Goal: Entertainment & Leisure: Consume media (video, audio)

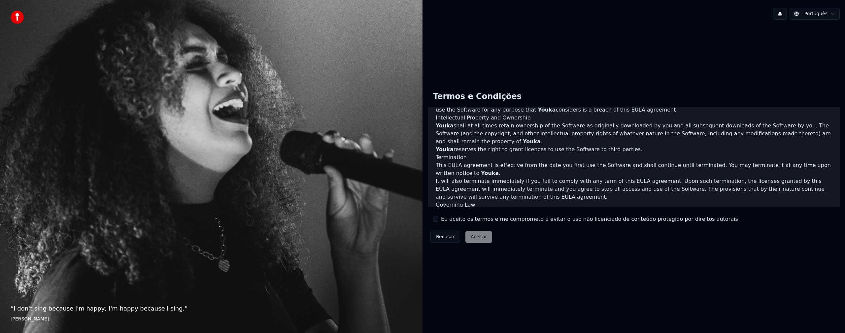
scroll to position [225, 0]
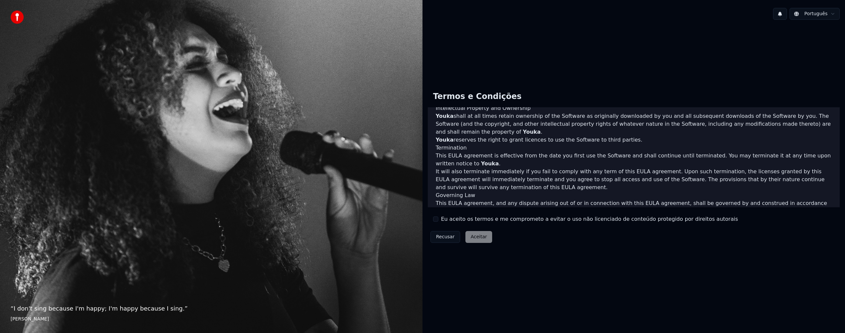
click at [446, 221] on label "Eu aceito os termos e me comprometo a evitar o uso não licenciado de conteúdo p…" at bounding box center [589, 219] width 297 height 8
click at [439, 221] on button "Eu aceito os termos e me comprometo a evitar o uso não licenciado de conteúdo p…" at bounding box center [435, 219] width 5 height 5
click at [475, 234] on button "Aceitar" at bounding box center [479, 237] width 27 height 12
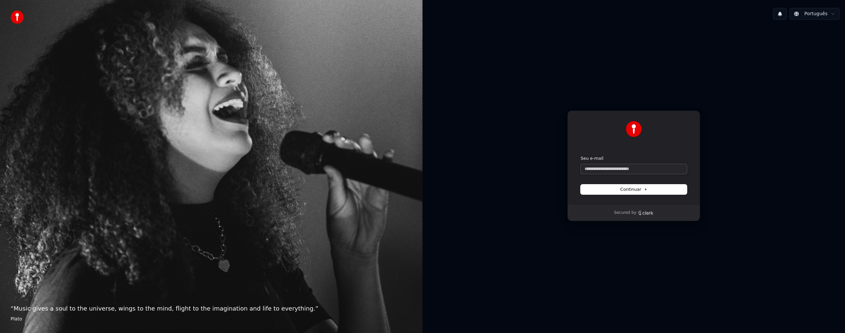
click at [625, 171] on input "Seu e-mail" at bounding box center [634, 169] width 106 height 10
click at [622, 175] on form "Seu e-mail Continuar" at bounding box center [634, 175] width 106 height 39
click at [622, 170] on input "Seu e-mail" at bounding box center [634, 169] width 106 height 10
click at [581, 156] on button "submit" at bounding box center [581, 156] width 0 height 0
type input "**********"
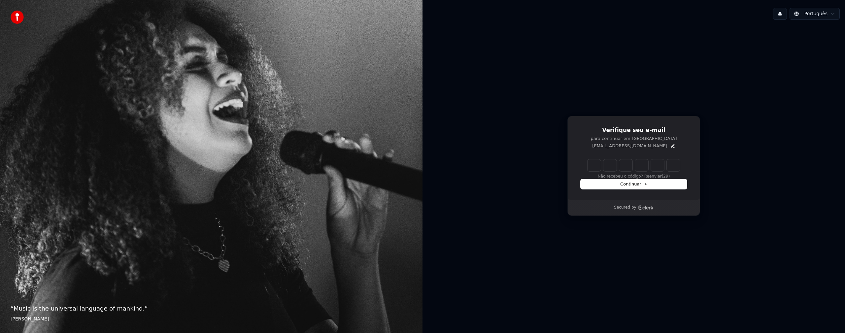
click at [599, 166] on input "Enter verification code" at bounding box center [634, 165] width 92 height 12
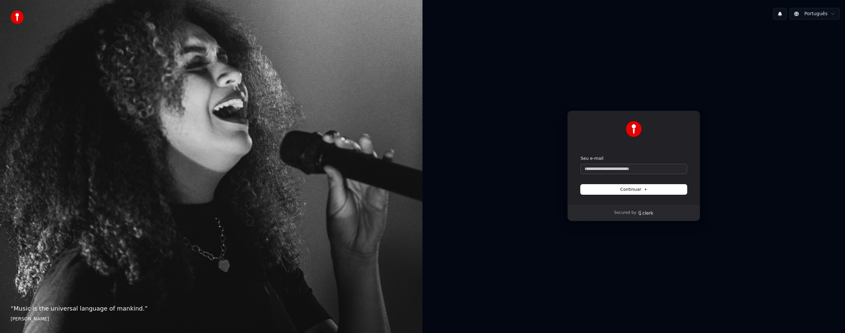
click at [606, 170] on input "Seu e-mail" at bounding box center [634, 169] width 106 height 10
type input "*"
click at [581, 156] on button "submit" at bounding box center [581, 156] width 0 height 0
type input "**********"
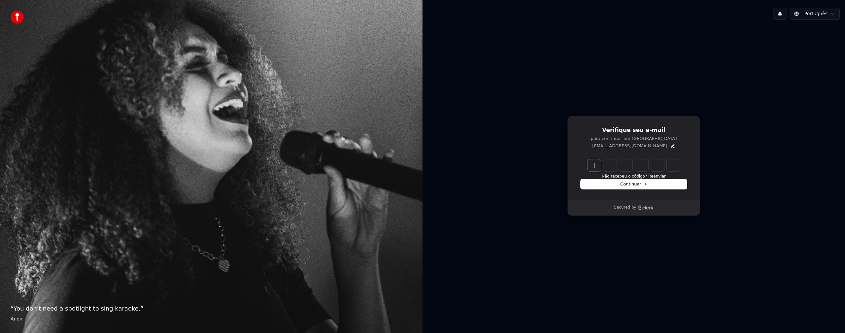
click at [601, 165] on input "Enter verification code" at bounding box center [641, 165] width 106 height 12
type input "******"
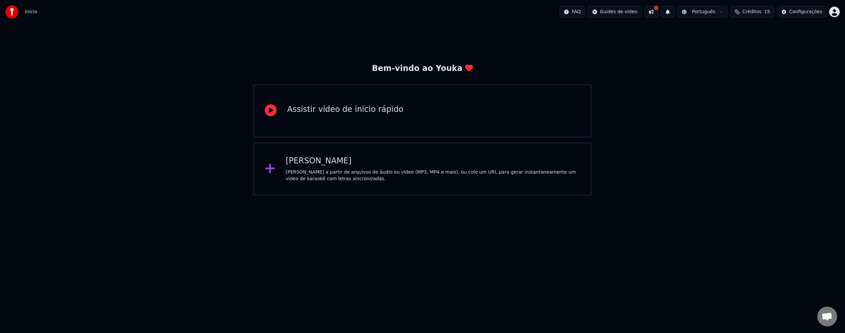
click at [554, 167] on div "Criar Karaokê Crie karaokê a partir de arquivos de áudio ou vídeo (MP3, MP4 e m…" at bounding box center [433, 169] width 295 height 26
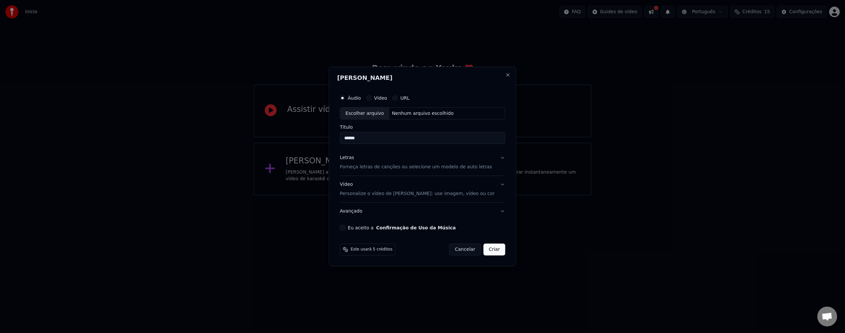
type input "*****"
click at [406, 98] on div "URL" at bounding box center [401, 97] width 17 height 5
click at [398, 98] on button "URL" at bounding box center [395, 97] width 5 height 5
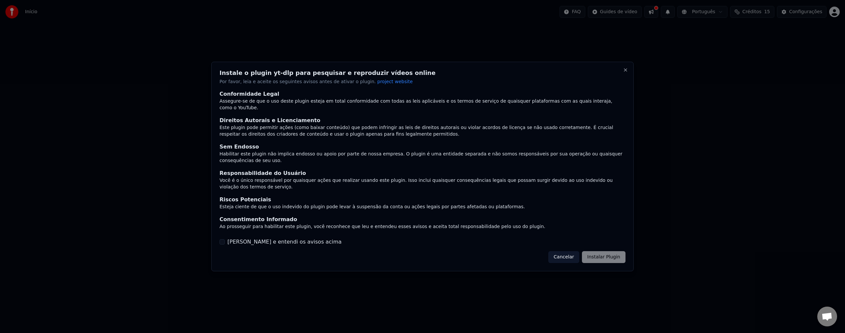
click at [252, 240] on label "[PERSON_NAME] e entendi os avisos acima" at bounding box center [285, 242] width 114 height 8
click at [225, 240] on button "[PERSON_NAME] e entendi os avisos acima" at bounding box center [222, 241] width 5 height 5
click at [613, 254] on button "Instalar Plugin" at bounding box center [604, 257] width 44 height 12
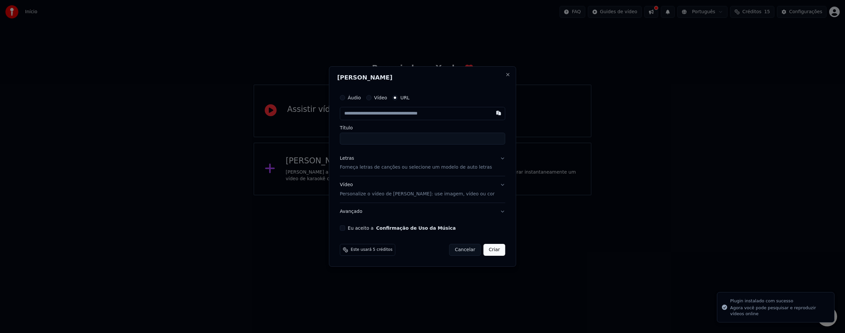
click at [389, 112] on input "text" at bounding box center [422, 113] width 165 height 13
type input "**********"
click at [381, 138] on input "Título" at bounding box center [422, 139] width 165 height 12
type input "**********"
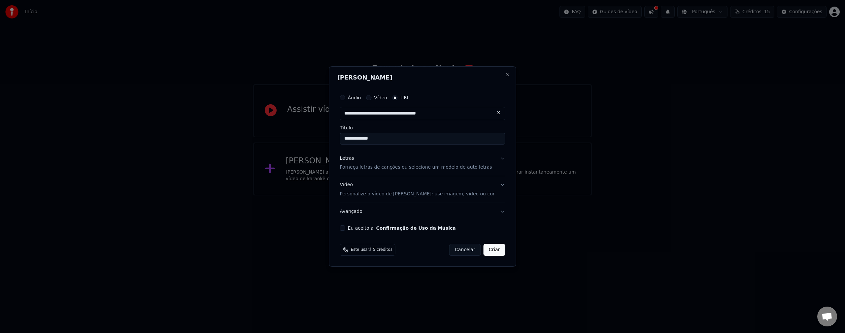
click at [353, 140] on input "**********" at bounding box center [422, 139] width 165 height 12
type input "**********"
click at [369, 229] on label "Eu aceito a Confirmação de Uso da Música" at bounding box center [402, 228] width 108 height 5
click at [345, 229] on button "Eu aceito a Confirmação de Uso da Música" at bounding box center [342, 228] width 5 height 5
click at [387, 162] on div "Letras Forneça letras de canções ou selecione um modelo de auto letras" at bounding box center [416, 163] width 152 height 16
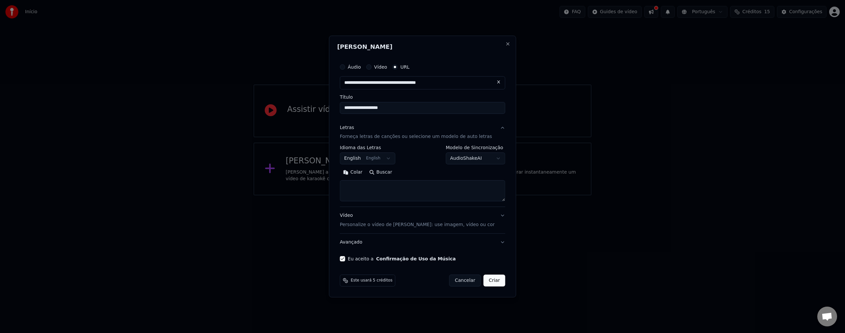
click at [367, 188] on textarea at bounding box center [422, 191] width 165 height 21
paste textarea "**********"
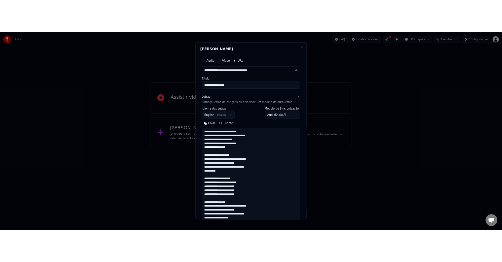
scroll to position [239, 0]
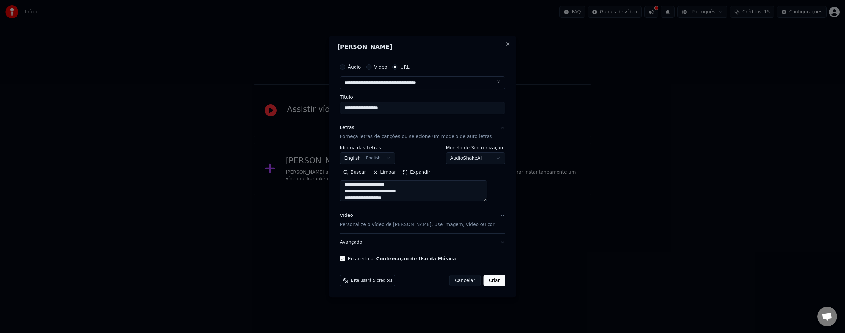
type textarea "**********"
click at [384, 228] on p "Personalize o vídeo de [PERSON_NAME]: use imagem, vídeo ou cor" at bounding box center [417, 225] width 155 height 7
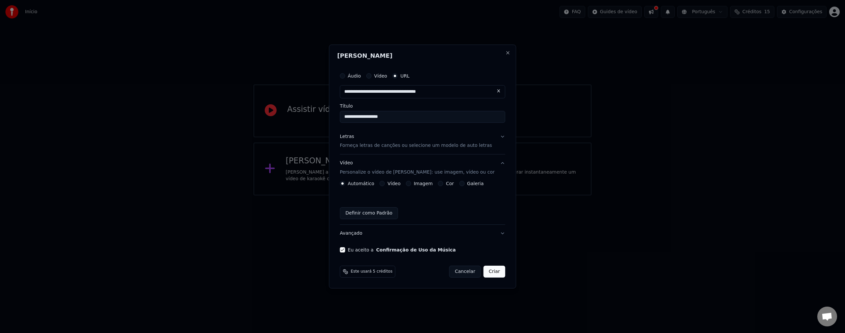
click at [385, 185] on button "Vídeo" at bounding box center [382, 183] width 5 height 5
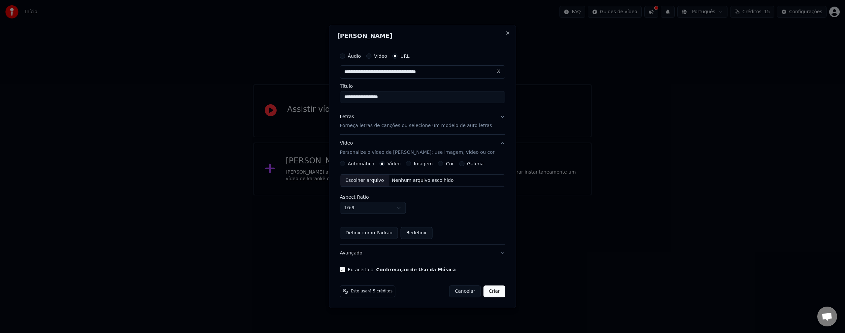
click at [365, 164] on label "Automático" at bounding box center [361, 163] width 26 height 5
click at [345, 164] on button "Automático" at bounding box center [342, 163] width 5 height 5
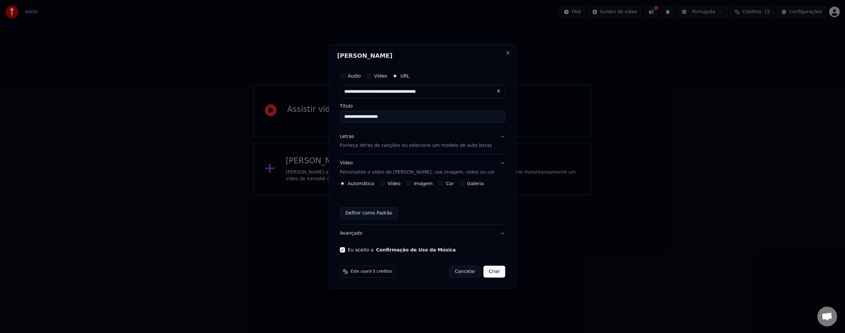
click at [393, 148] on p "Forneça letras de canções ou selecione um modelo de auto letras" at bounding box center [416, 146] width 152 height 7
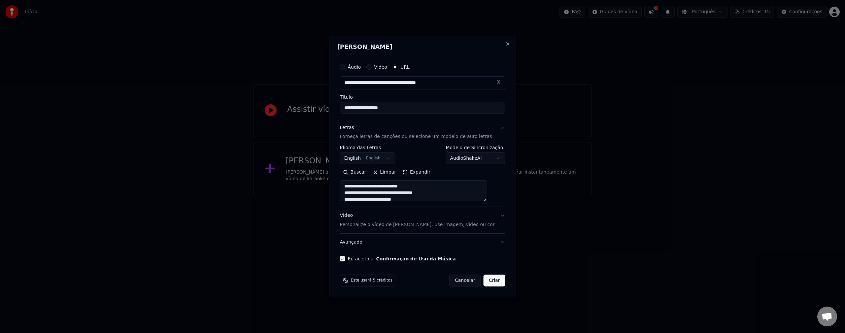
click at [425, 157] on div "**********" at bounding box center [422, 155] width 165 height 19
click at [488, 280] on button "Criar" at bounding box center [495, 281] width 22 height 12
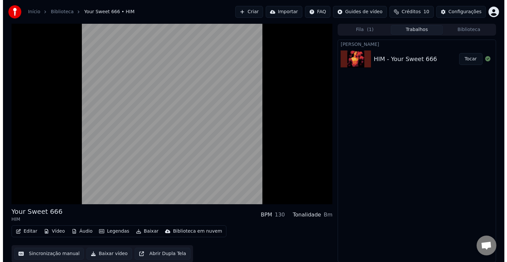
scroll to position [0, 0]
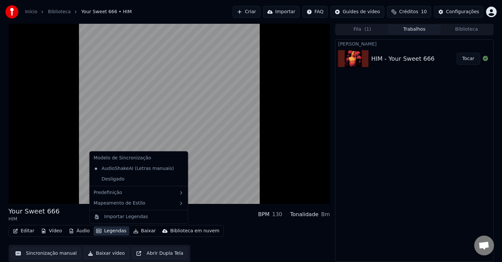
click at [104, 231] on button "Legendas" at bounding box center [110, 231] width 35 height 9
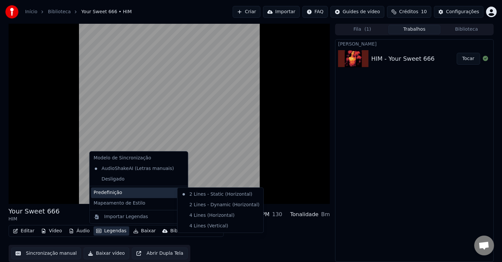
click at [252, 248] on div "Editar Vídeo Áudio Legendas Baixar Biblioteca em nuvem Sincronização manual Bai…" at bounding box center [169, 243] width 321 height 37
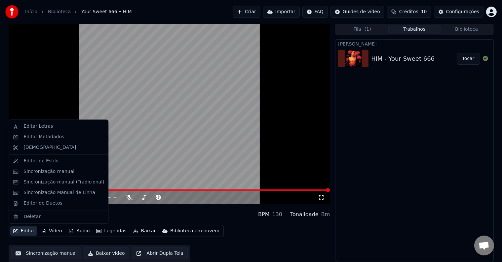
click at [24, 231] on button "Editar" at bounding box center [23, 231] width 27 height 9
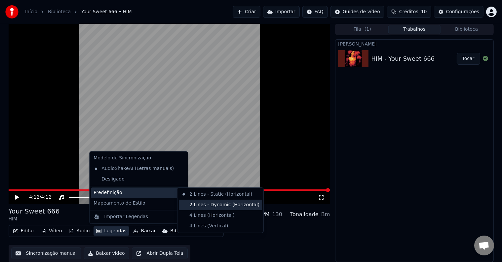
click at [215, 204] on div "2 Lines - Dynamic (Horizontal)" at bounding box center [220, 205] width 83 height 11
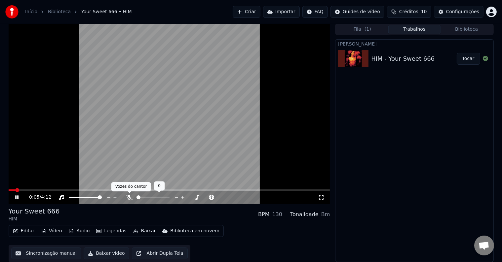
click at [128, 198] on icon at bounding box center [129, 197] width 7 height 5
click at [129, 199] on icon at bounding box center [129, 197] width 4 height 5
click at [158, 198] on span at bounding box center [160, 197] width 4 height 4
click at [167, 199] on div at bounding box center [173, 197] width 53 height 7
click at [166, 198] on span at bounding box center [167, 197] width 4 height 4
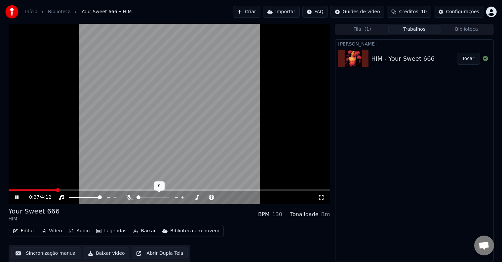
click at [145, 198] on div at bounding box center [158, 197] width 53 height 7
click at [142, 197] on span at bounding box center [143, 197] width 4 height 4
click at [147, 198] on span at bounding box center [152, 197] width 33 height 1
click at [16, 197] on icon at bounding box center [16, 197] width 3 height 4
click at [260, 13] on button "Criar" at bounding box center [246, 12] width 28 height 12
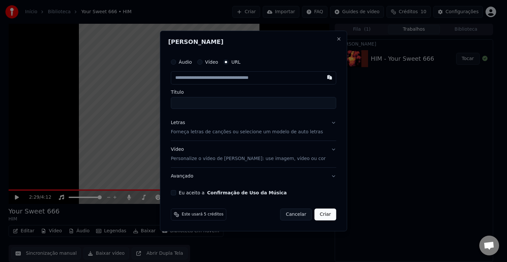
click at [228, 81] on input "text" at bounding box center [253, 77] width 165 height 13
type input "**********"
click at [229, 100] on input "Título" at bounding box center [253, 103] width 165 height 12
type input "**********"
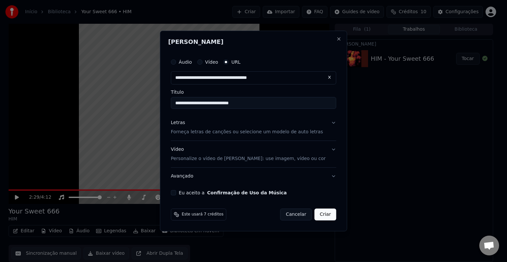
click at [188, 191] on label "Eu aceito a Confirmação de Uso da Música" at bounding box center [233, 193] width 108 height 5
click at [176, 191] on button "Eu aceito a Confirmação de Uso da Música" at bounding box center [173, 192] width 5 height 5
click at [320, 216] on button "Criar" at bounding box center [326, 215] width 22 height 12
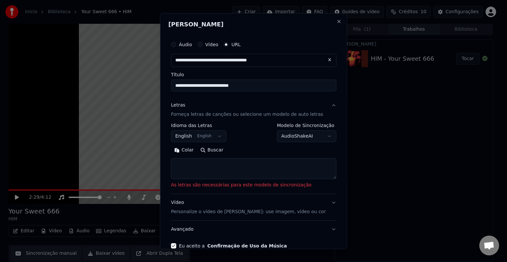
click at [214, 169] on textarea at bounding box center [253, 168] width 165 height 21
click at [196, 166] on textarea at bounding box center [253, 168] width 165 height 21
paste textarea "**********"
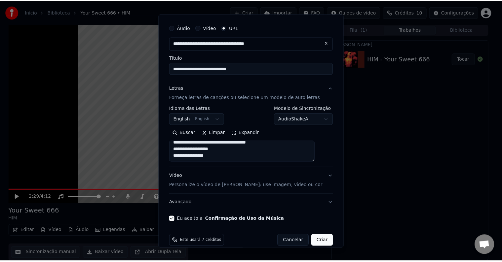
scroll to position [26, 0]
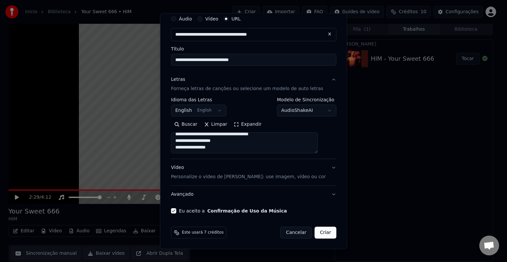
type textarea "**********"
click at [315, 234] on button "Criar" at bounding box center [326, 233] width 22 height 12
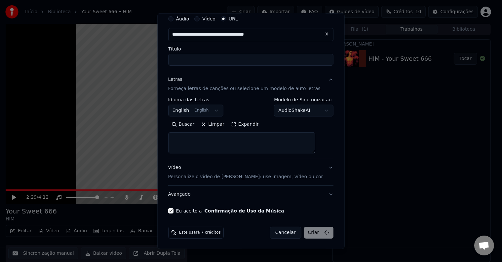
scroll to position [0, 0]
select select
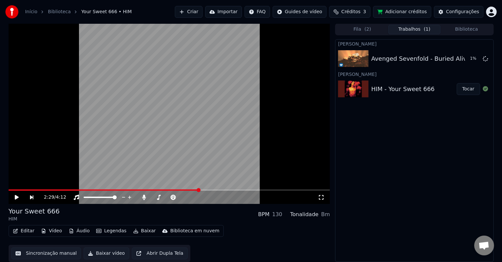
click at [402, 13] on button "Adicionar créditos" at bounding box center [402, 12] width 58 height 12
click at [471, 58] on button "Tocar" at bounding box center [467, 59] width 23 height 12
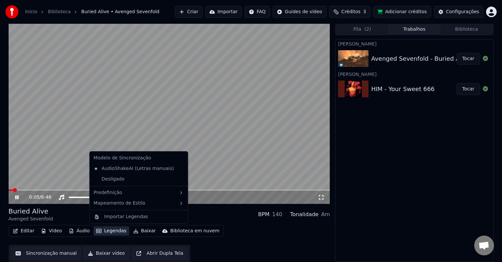
click at [115, 229] on button "Legendas" at bounding box center [110, 231] width 35 height 9
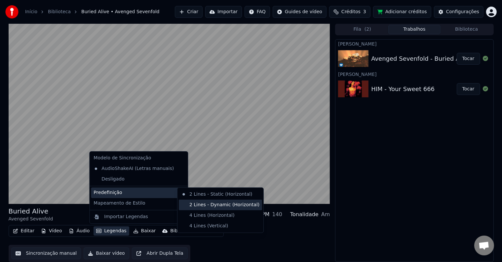
click at [215, 205] on div "2 Lines - Dynamic (Horizontal)" at bounding box center [220, 205] width 83 height 11
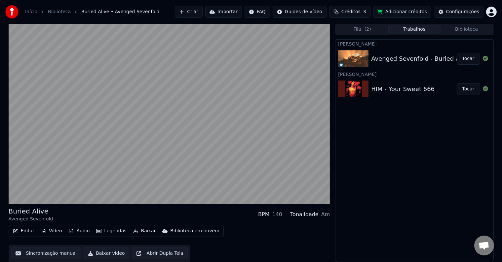
click at [282, 215] on div "140" at bounding box center [277, 215] width 10 height 8
click at [269, 215] on div "BPM" at bounding box center [263, 215] width 11 height 8
click at [314, 217] on div "Tonalidade" at bounding box center [304, 215] width 28 height 8
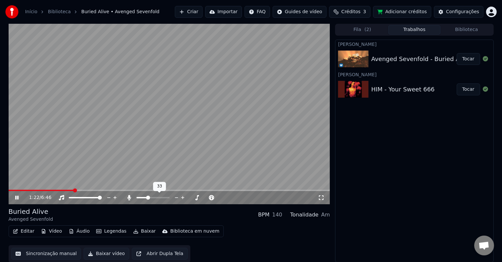
drag, startPoint x: 144, startPoint y: 199, endPoint x: 123, endPoint y: 200, distance: 21.1
drag, startPoint x: 141, startPoint y: 199, endPoint x: 129, endPoint y: 199, distance: 12.2
click at [129, 199] on div at bounding box center [156, 198] width 60 height 7
click at [136, 198] on span at bounding box center [138, 198] width 4 height 4
click at [163, 213] on div "Buried Alive Avenged Sevenfold BPM 140 Tonalidade Am" at bounding box center [169, 215] width 321 height 16
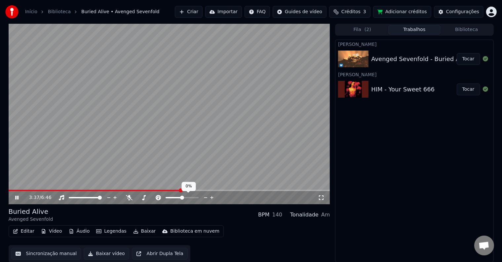
click at [188, 197] on span at bounding box center [181, 197] width 33 height 1
click at [194, 197] on span at bounding box center [181, 197] width 33 height 1
click at [181, 197] on span at bounding box center [172, 197] width 15 height 1
click at [182, 197] on span at bounding box center [182, 198] width 4 height 4
click at [203, 210] on div "Buried Alive Avenged Sevenfold BPM 140 Tonalidade Am" at bounding box center [169, 215] width 321 height 16
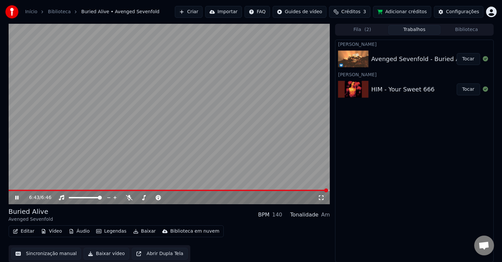
click at [409, 12] on button "Adicionar créditos" at bounding box center [402, 12] width 58 height 12
click at [18, 198] on icon at bounding box center [17, 197] width 4 height 5
click at [398, 91] on div "HIM - Your Sweet 666" at bounding box center [402, 89] width 63 height 9
click at [469, 86] on button "Tocar" at bounding box center [467, 90] width 23 height 12
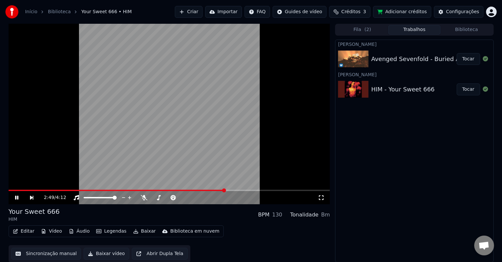
scroll to position [0, 0]
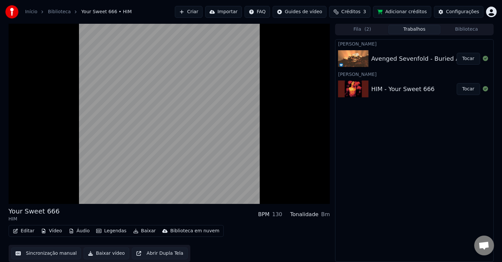
click at [75, 231] on button "Áudio" at bounding box center [79, 231] width 26 height 9
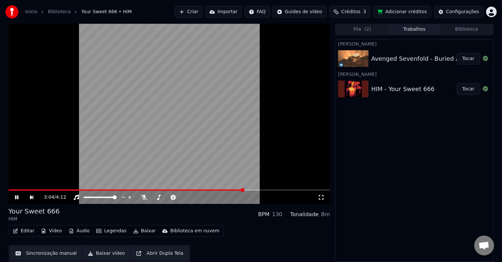
click at [263, 236] on div "Editar Vídeo Áudio Legendas Baixar Biblioteca em nuvem Sincronização manual Bai…" at bounding box center [169, 243] width 321 height 37
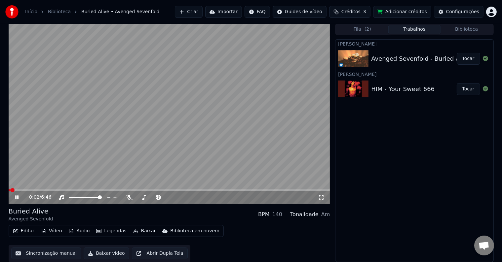
click at [19, 196] on icon at bounding box center [22, 197] width 16 height 5
click at [360, 15] on span "Créditos" at bounding box center [350, 12] width 19 height 7
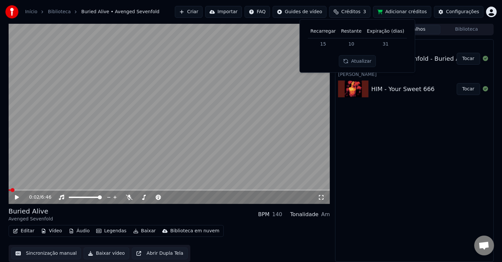
click at [328, 46] on td "15" at bounding box center [322, 44] width 31 height 12
click at [352, 63] on button "Atualizar" at bounding box center [357, 61] width 37 height 12
click at [396, 12] on button "Adicionar créditos" at bounding box center [402, 12] width 58 height 12
